Goal: Transaction & Acquisition: Purchase product/service

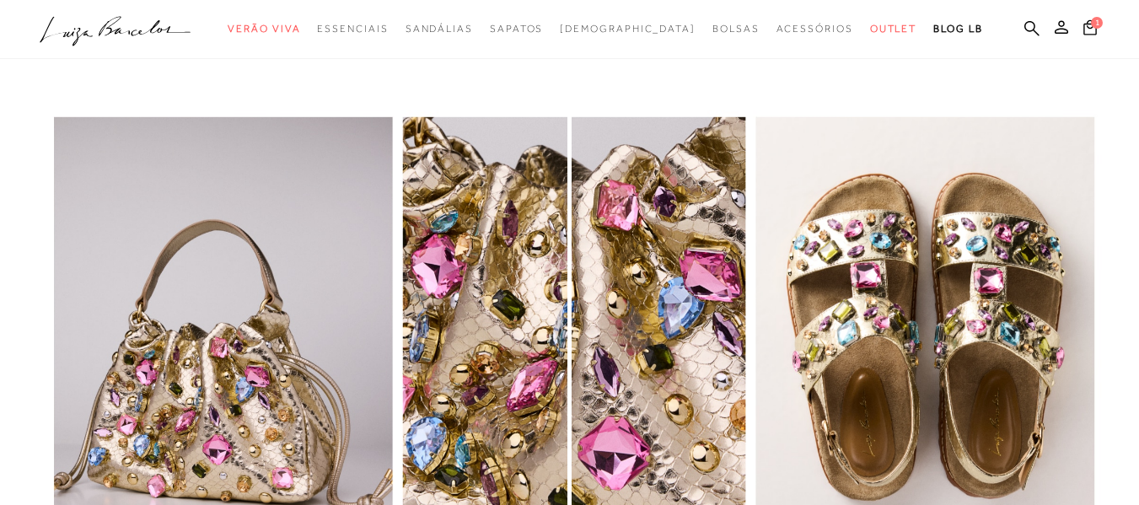
scroll to position [2184, 0]
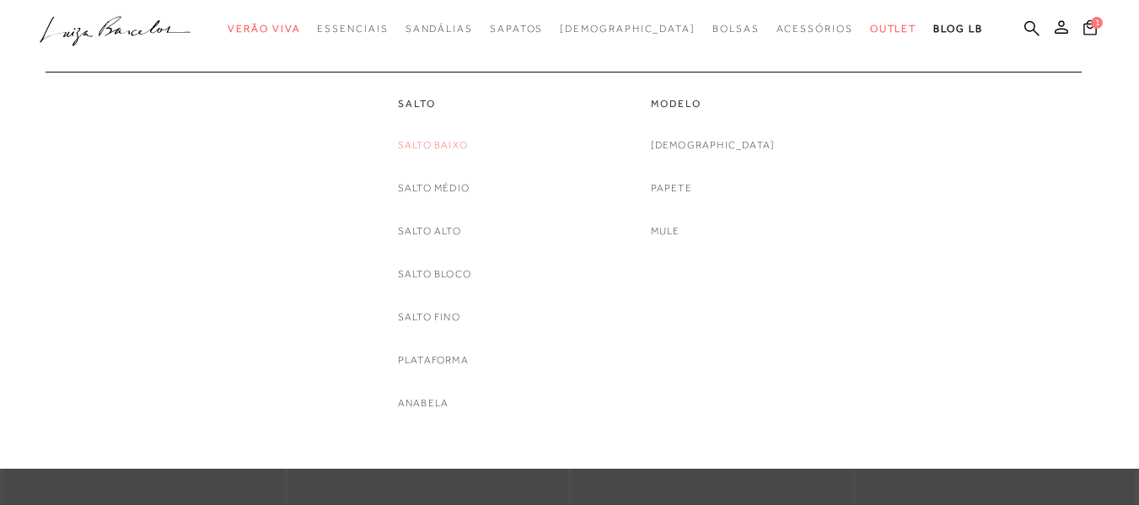
click at [459, 144] on link "Salto Baixo" at bounding box center [433, 146] width 70 height 18
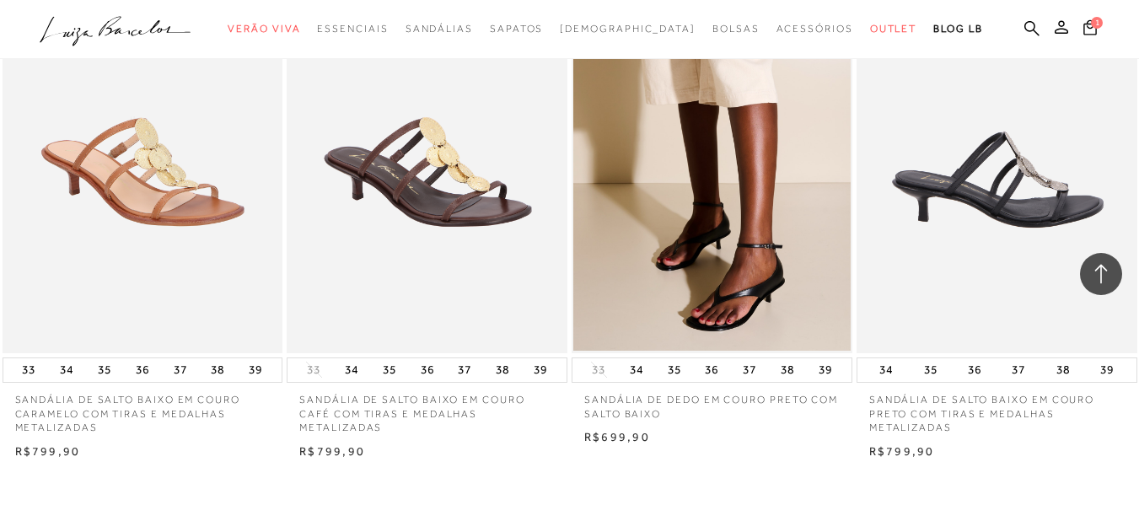
scroll to position [3036, 0]
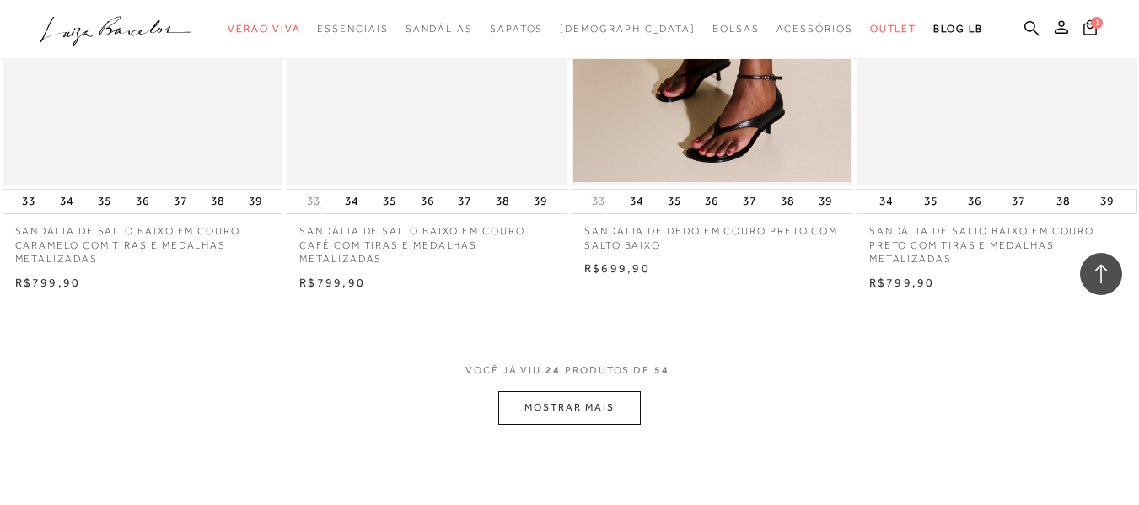
click at [596, 415] on button "MOSTRAR MAIS" at bounding box center [569, 407] width 142 height 33
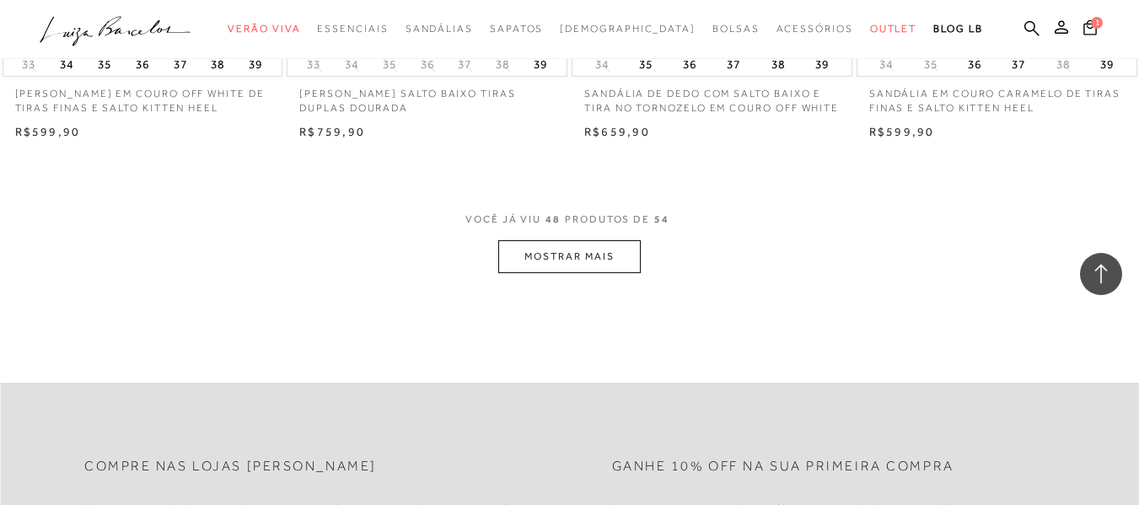
scroll to position [6409, 0]
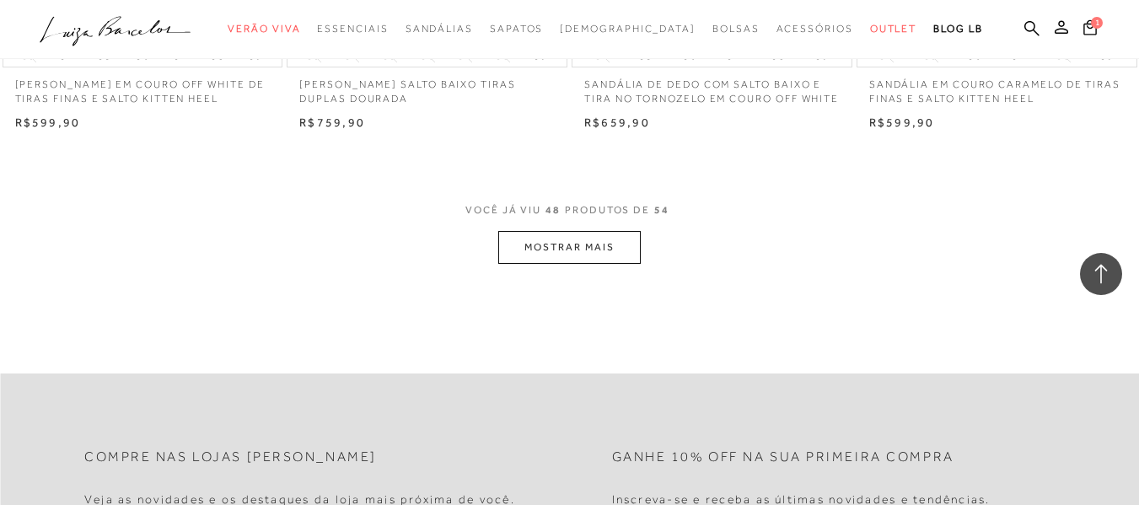
click at [609, 256] on button "MOSTRAR MAIS" at bounding box center [569, 247] width 142 height 33
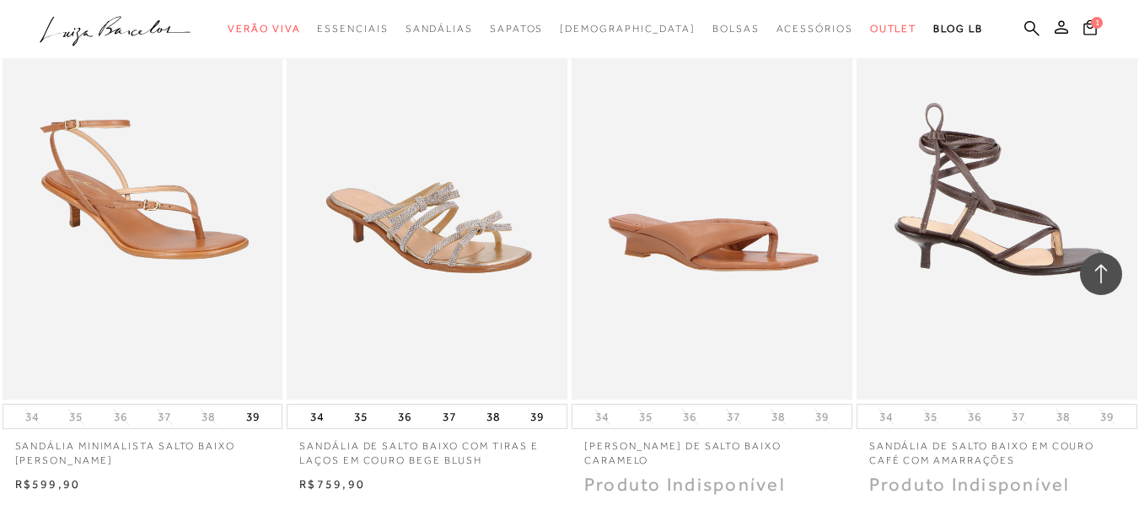
scroll to position [6999, 0]
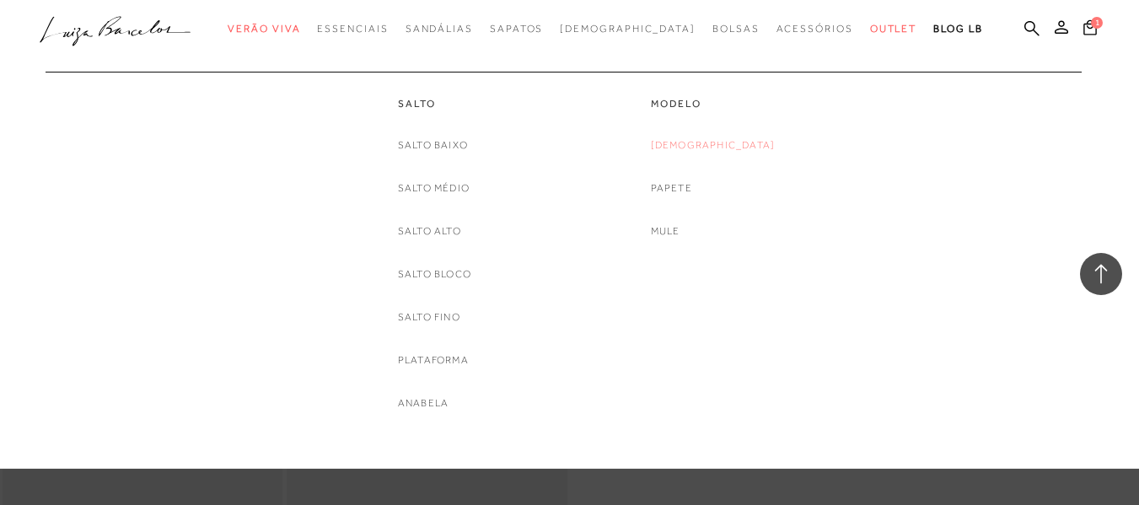
click at [724, 138] on link "[DEMOGRAPHIC_DATA]" at bounding box center [713, 146] width 125 height 18
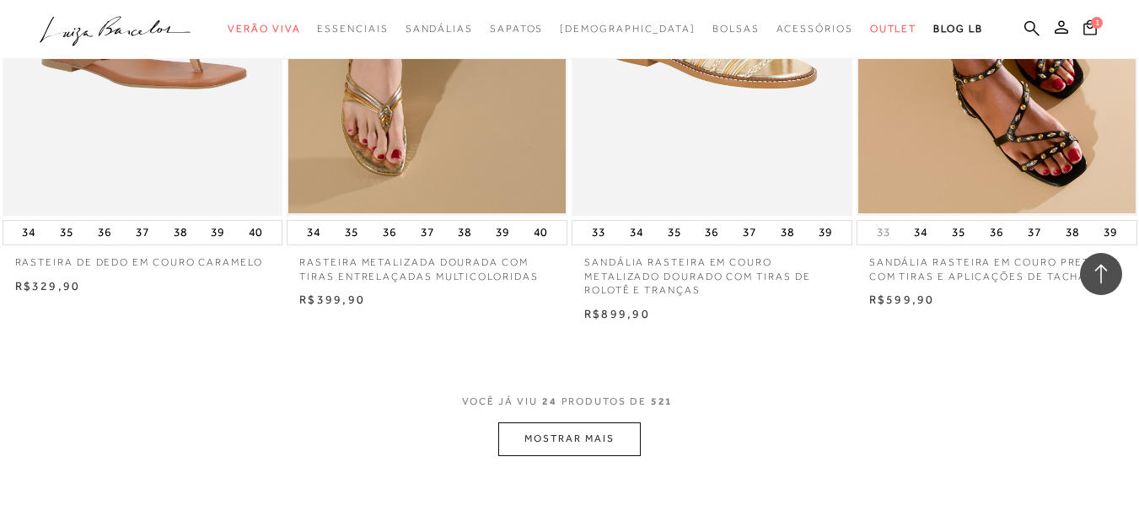
scroll to position [3289, 0]
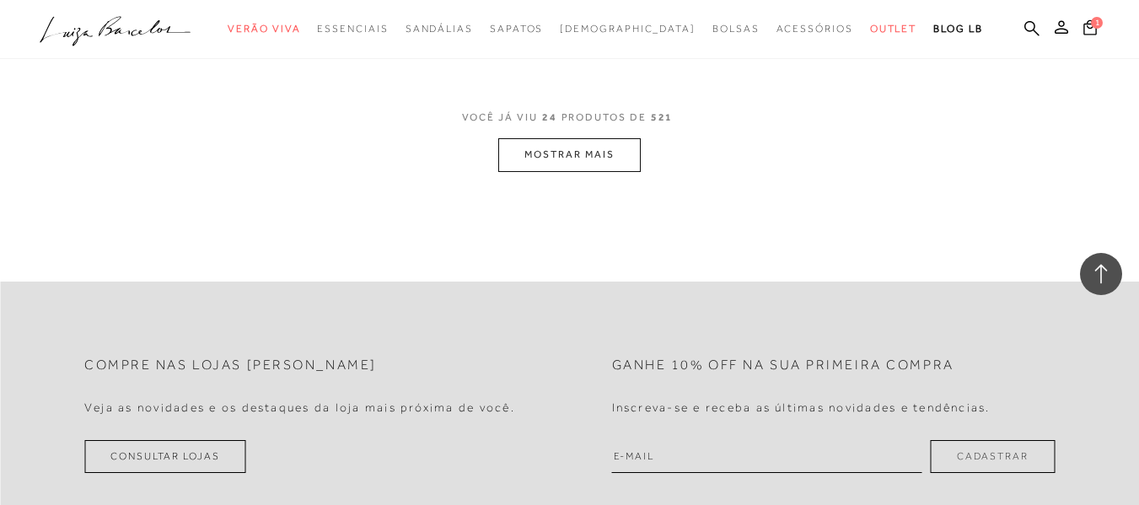
click at [561, 159] on button "MOSTRAR MAIS" at bounding box center [569, 154] width 142 height 33
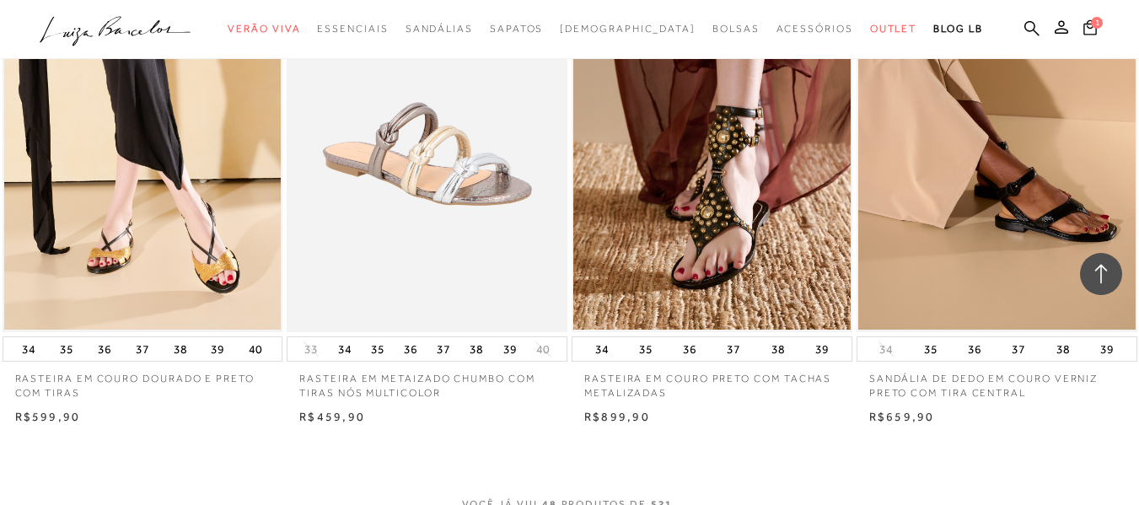
scroll to position [6072, 0]
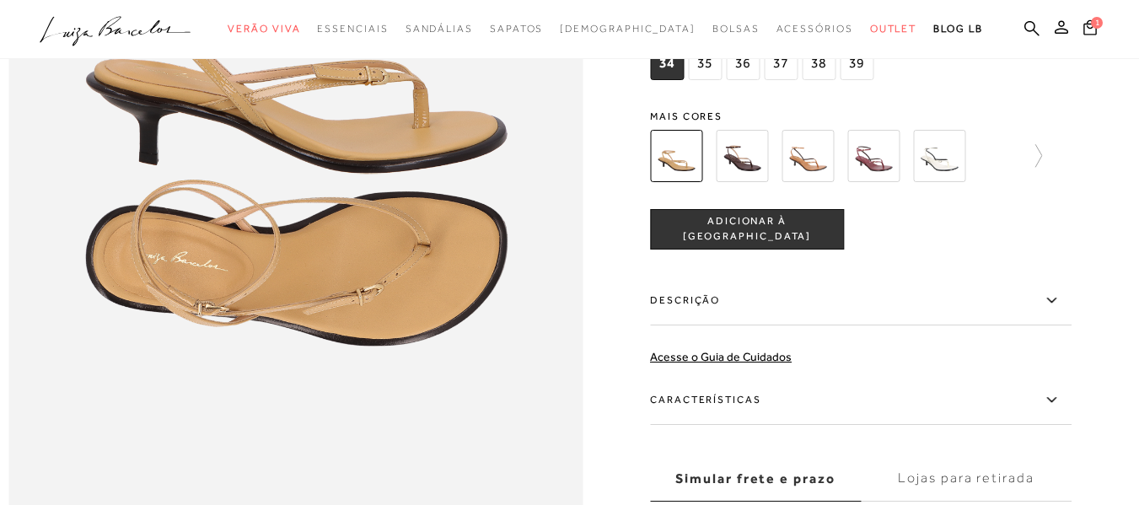
scroll to position [1265, 0]
